Goal: Task Accomplishment & Management: Manage account settings

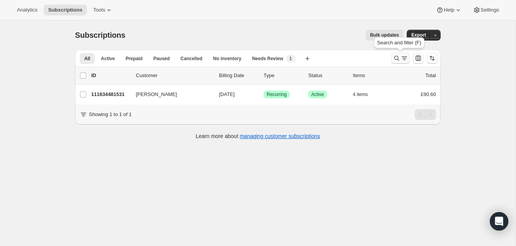
click at [396, 55] on icon "Search and filter results" at bounding box center [397, 58] width 8 height 8
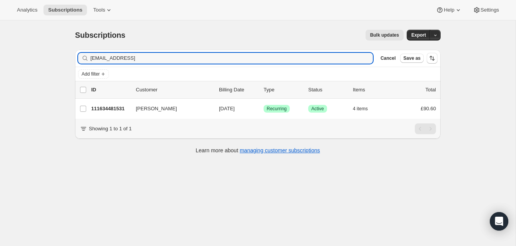
drag, startPoint x: 150, startPoint y: 59, endPoint x: 84, endPoint y: 57, distance: 65.9
click at [84, 57] on div "darlowkieran13@gmail Clear" at bounding box center [225, 58] width 295 height 11
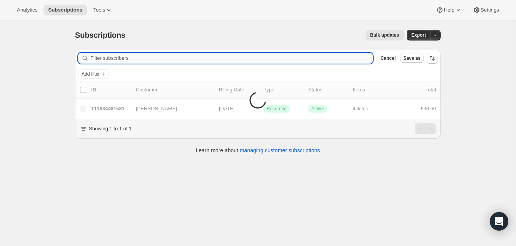
click at [101, 58] on input "Filter subscribers" at bounding box center [231, 58] width 283 height 11
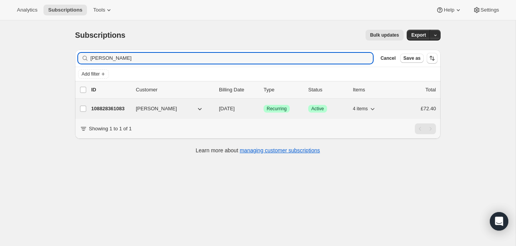
type input "[PERSON_NAME]"
click at [115, 105] on p "108828361083" at bounding box center [110, 109] width 38 height 8
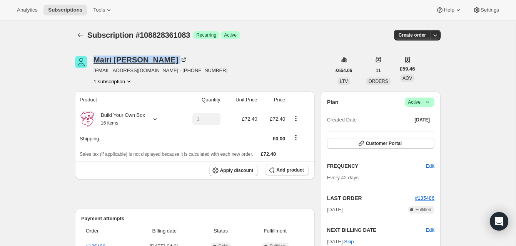
drag, startPoint x: 142, startPoint y: 61, endPoint x: 95, endPoint y: 61, distance: 46.6
click at [95, 61] on div "Mairi Bagnall" at bounding box center [141, 60] width 94 height 8
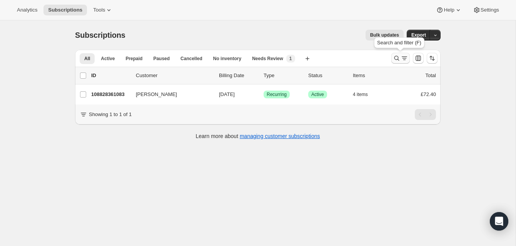
click at [396, 56] on icon "Search and filter results" at bounding box center [397, 58] width 8 height 8
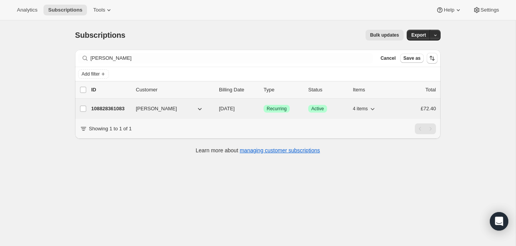
click at [119, 105] on p "108828361083" at bounding box center [110, 109] width 38 height 8
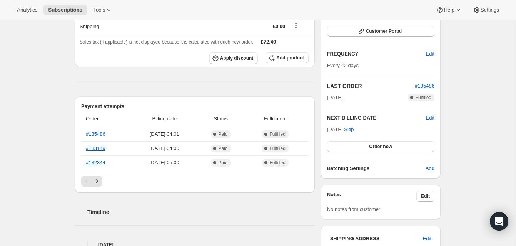
scroll to position [113, 0]
click at [428, 114] on span "Edit" at bounding box center [430, 117] width 8 height 8
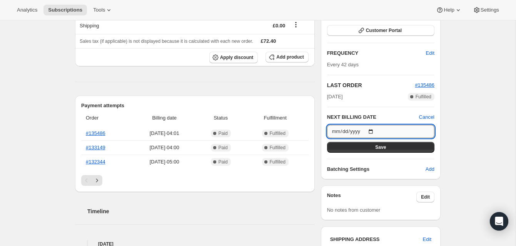
click at [374, 131] on input "[DATE]" at bounding box center [380, 131] width 107 height 13
type input "[DATE]"
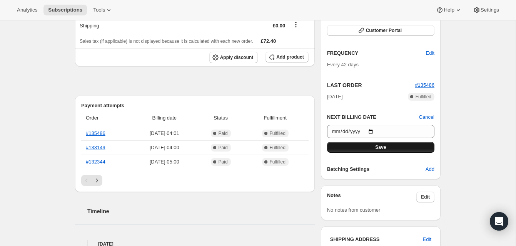
click at [412, 145] on button "Save" at bounding box center [380, 147] width 107 height 11
